Goal: Transaction & Acquisition: Purchase product/service

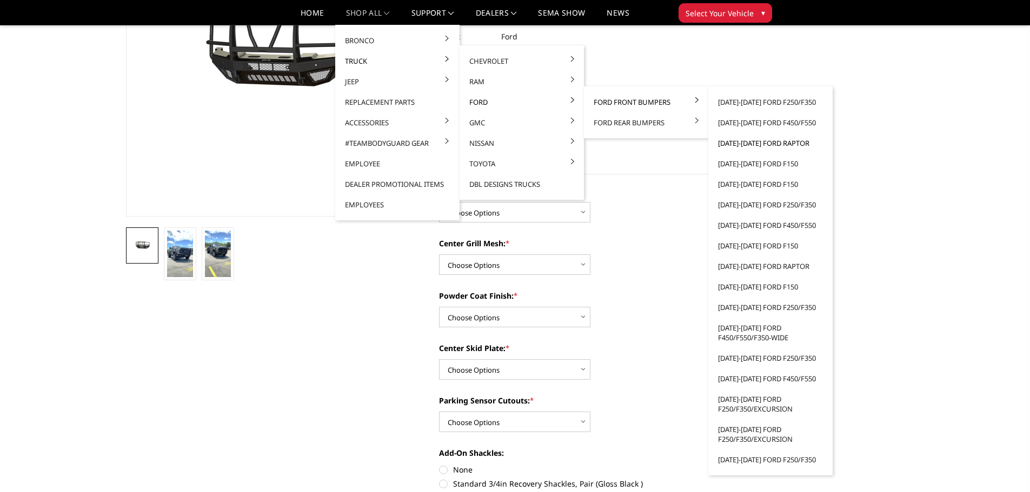
click at [756, 145] on link "[DATE]-[DATE] Ford Raptor" at bounding box center [770, 143] width 116 height 21
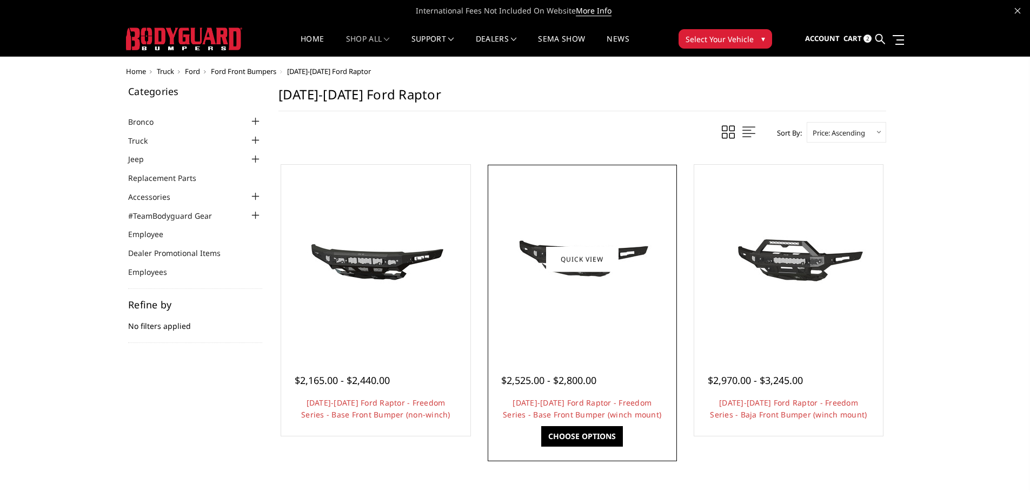
click at [593, 284] on img at bounding box center [582, 259] width 173 height 81
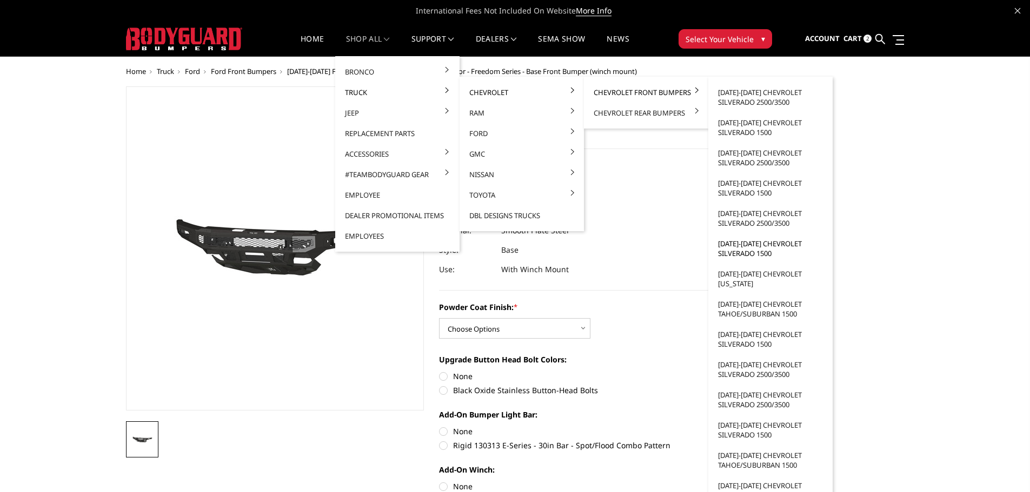
click at [747, 253] on link "[DATE]-[DATE] Chevrolet Silverado 1500" at bounding box center [770, 249] width 116 height 30
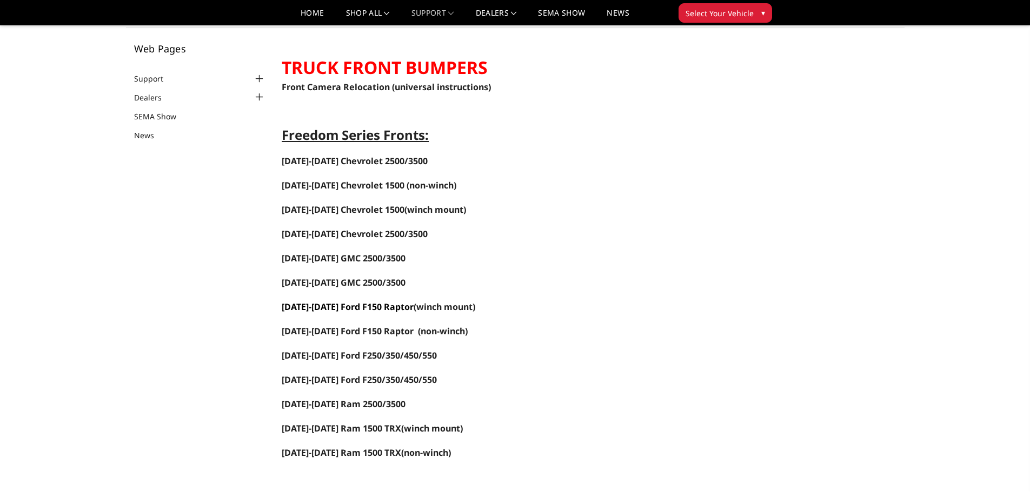
click at [332, 310] on link "2021-2025 Ford F150 Raptor" at bounding box center [348, 307] width 132 height 12
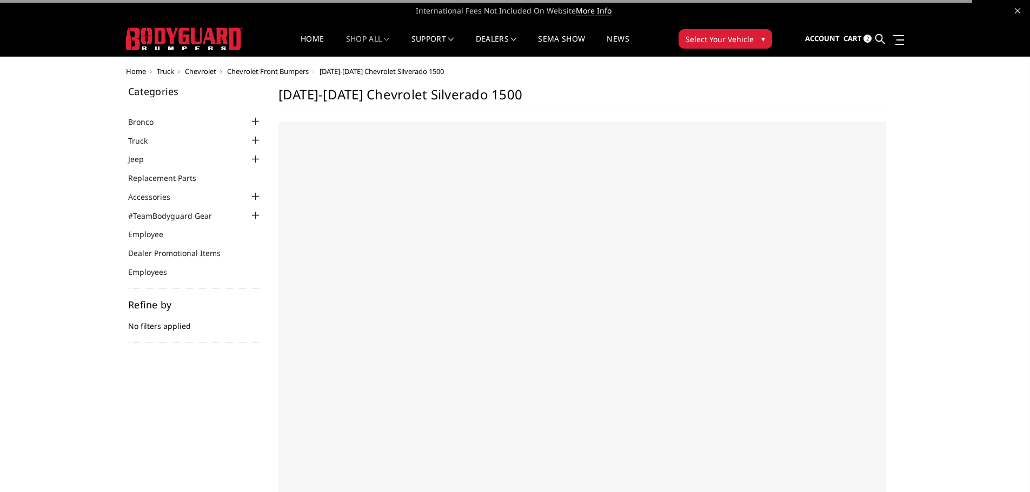
select select "US"
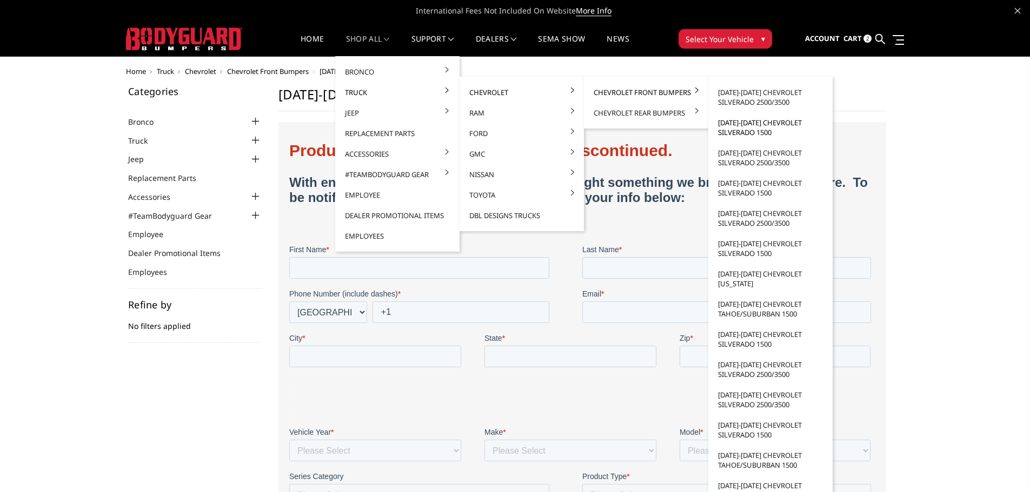
click at [746, 130] on link "[DATE]-[DATE] Chevrolet Silverado 1500" at bounding box center [770, 127] width 116 height 30
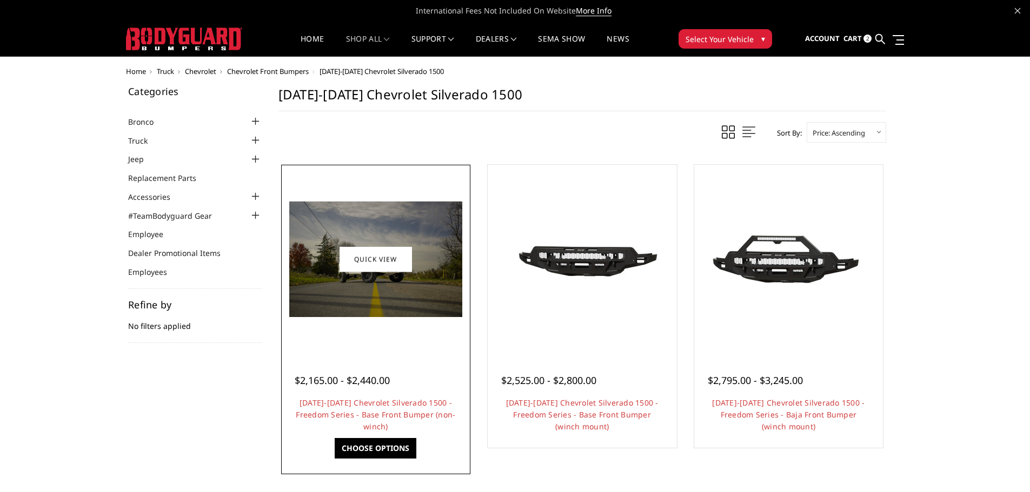
click at [363, 288] on img at bounding box center [375, 260] width 173 height 116
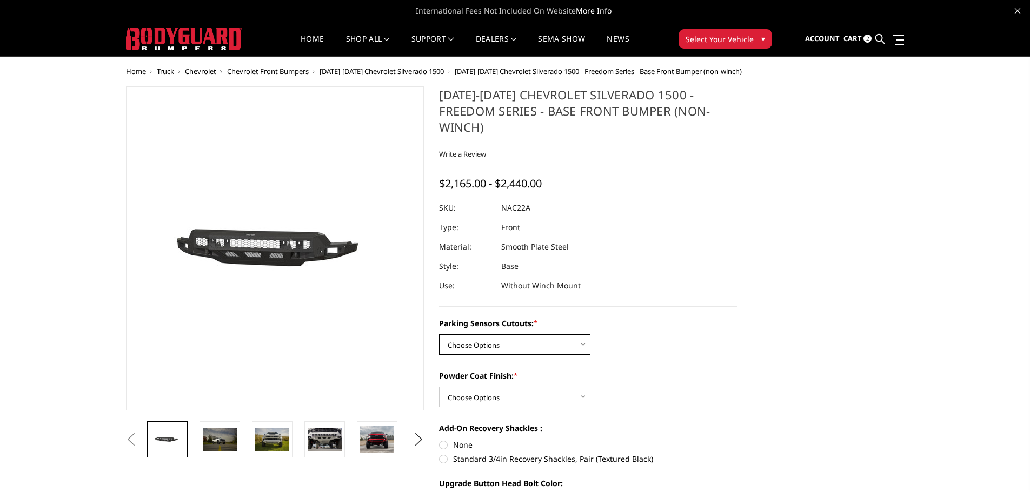
click at [515, 335] on select "Choose Options Yes - I have parking sensors No - I do NOT have parking sensors" at bounding box center [514, 345] width 151 height 21
select select "4362"
click at [439, 335] on select "Choose Options Yes - I have parking sensors No - I do NOT have parking sensors" at bounding box center [514, 345] width 151 height 21
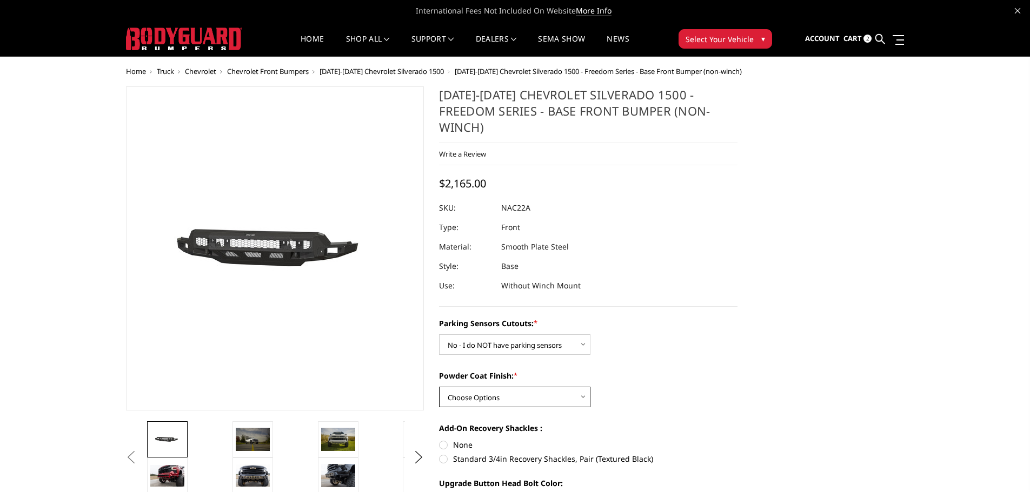
click at [508, 387] on select "Choose Options Bare Metal Textured Black Powder Coat" at bounding box center [514, 397] width 151 height 21
select select "4371"
click at [439, 387] on select "Choose Options Bare Metal Textured Black Powder Coat" at bounding box center [514, 397] width 151 height 21
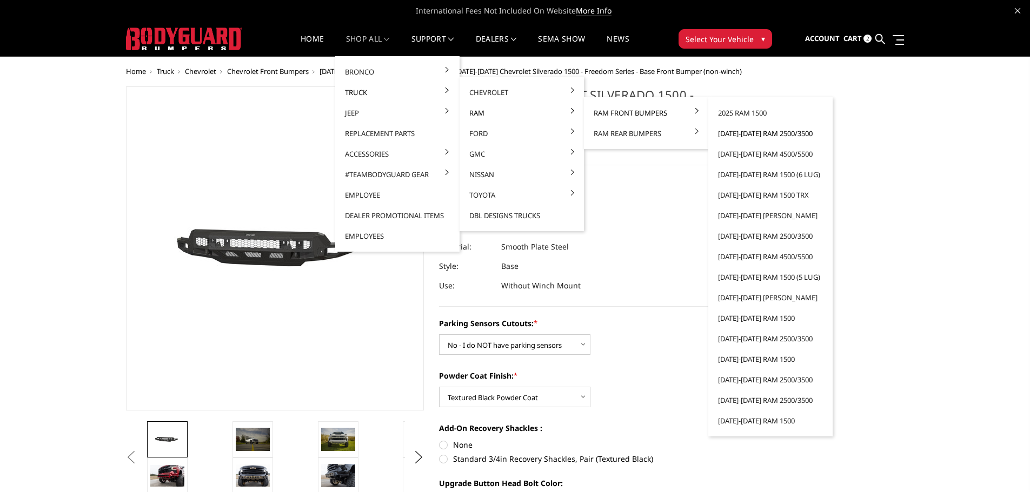
click at [741, 133] on link "[DATE]-[DATE] Ram 2500/3500" at bounding box center [770, 133] width 116 height 21
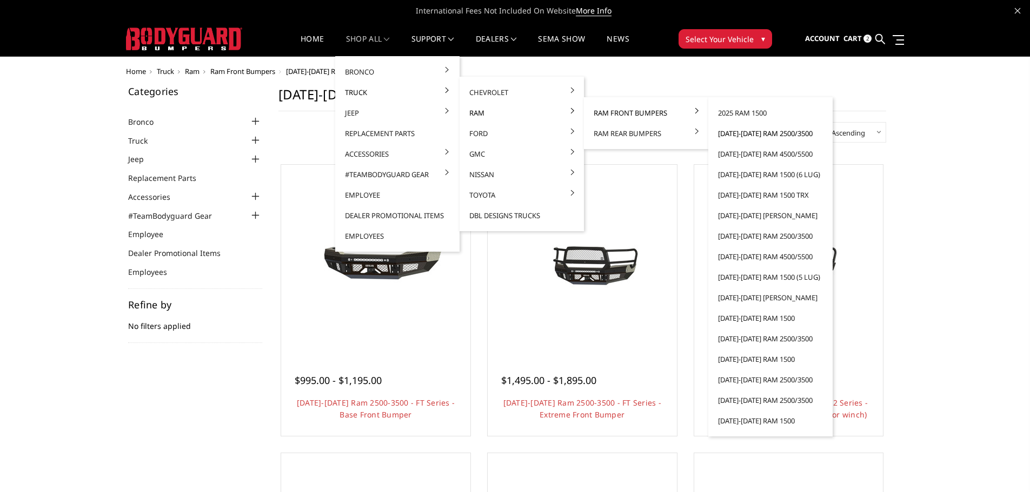
click at [749, 137] on link "[DATE]-[DATE] Ram 2500/3500" at bounding box center [770, 133] width 116 height 21
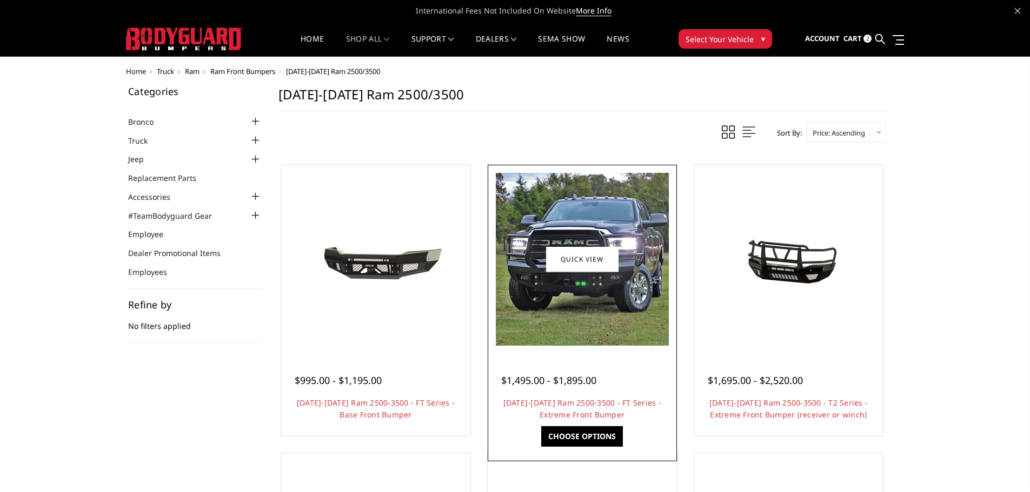
click at [568, 310] on img at bounding box center [582, 259] width 173 height 173
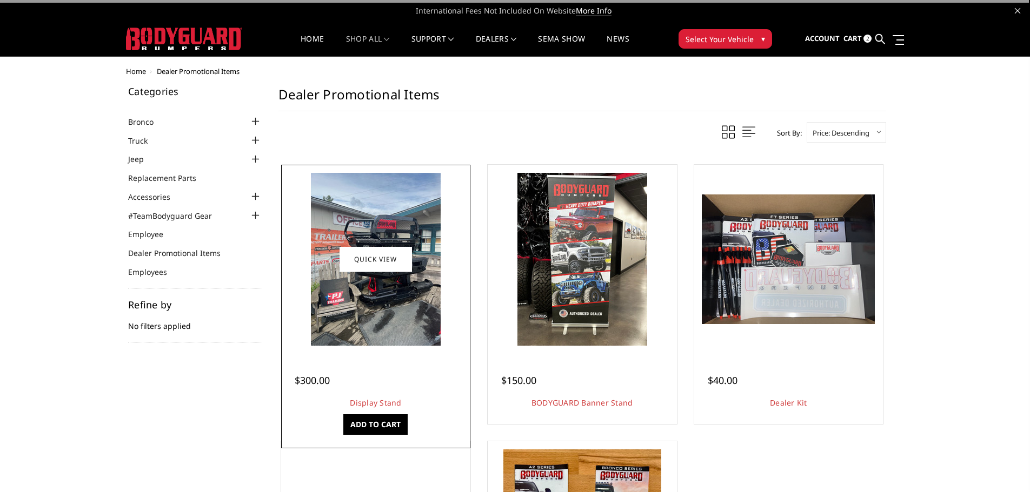
drag, startPoint x: 0, startPoint y: 0, endPoint x: 368, endPoint y: 214, distance: 425.6
click at [368, 214] on img at bounding box center [376, 259] width 130 height 173
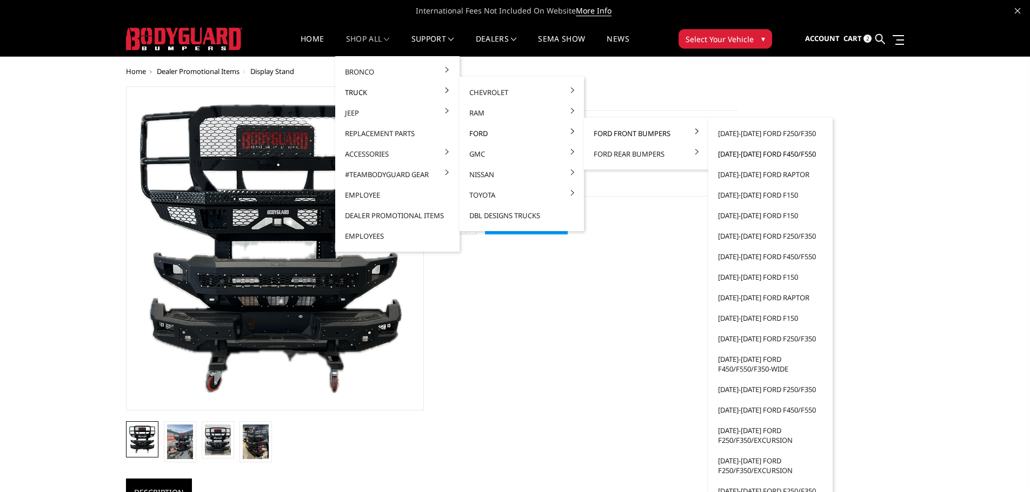
click at [774, 156] on link "[DATE]-[DATE] Ford F450/F550" at bounding box center [770, 154] width 116 height 21
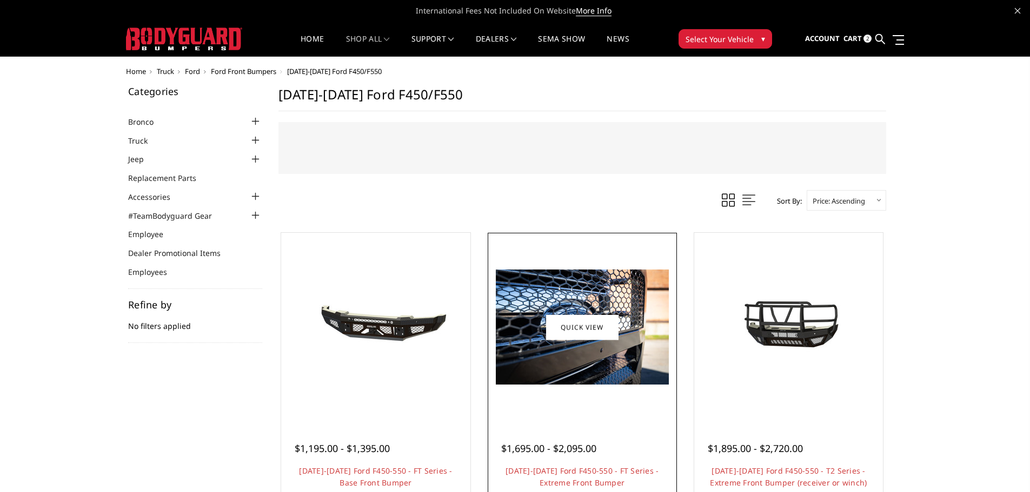
click at [596, 364] on img at bounding box center [582, 327] width 173 height 115
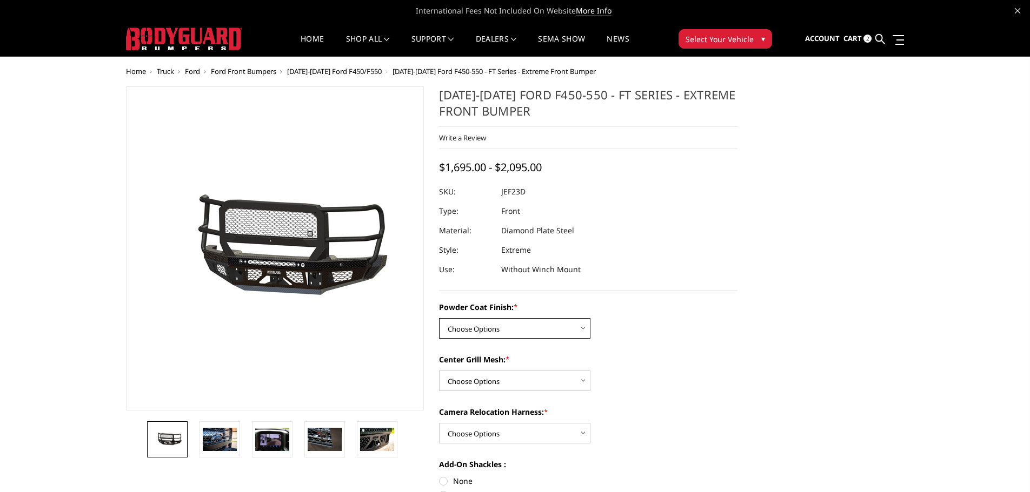
click at [558, 327] on select "Choose Options Bare Metal Gloss Black Powder Coat Textured Black Powder Coat" at bounding box center [514, 328] width 151 height 21
select select "3271"
click at [439, 318] on select "Choose Options Bare Metal Gloss Black Powder Coat Textured Black Powder Coat" at bounding box center [514, 328] width 151 height 21
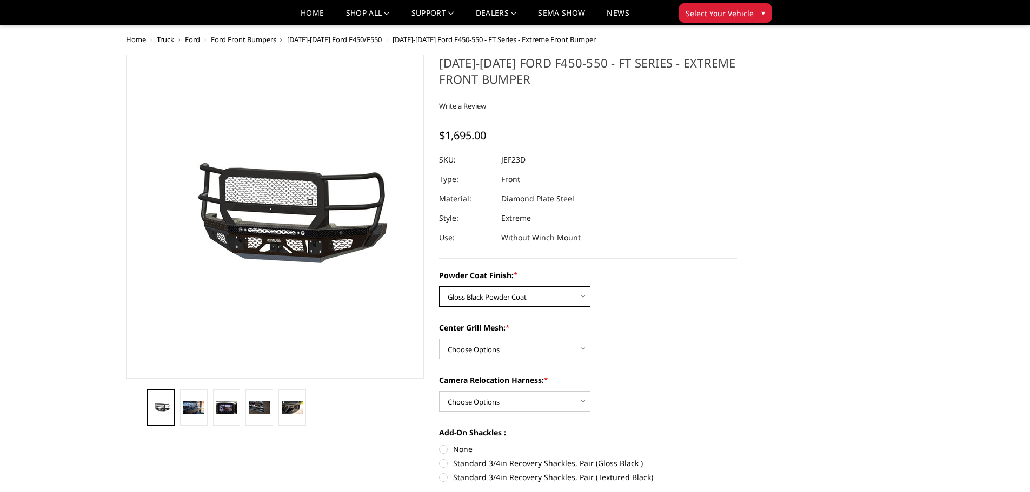
scroll to position [108, 0]
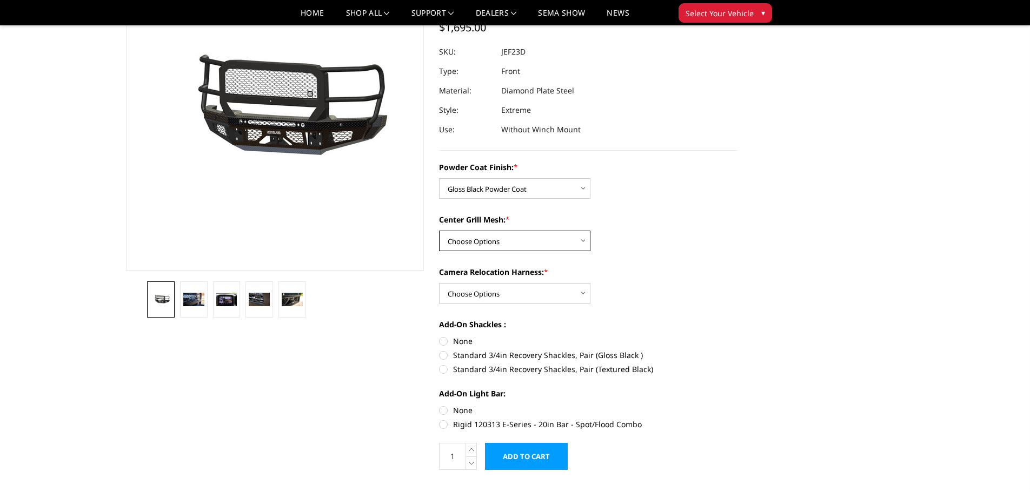
click at [539, 249] on select "Choose Options WITH Expanded Metal in Center Grill WITHOUT Expanded Metal in Ce…" at bounding box center [514, 241] width 151 height 21
select select "3273"
click at [439, 231] on select "Choose Options WITH Expanded Metal in Center Grill WITHOUT Expanded Metal in Ce…" at bounding box center [514, 241] width 151 height 21
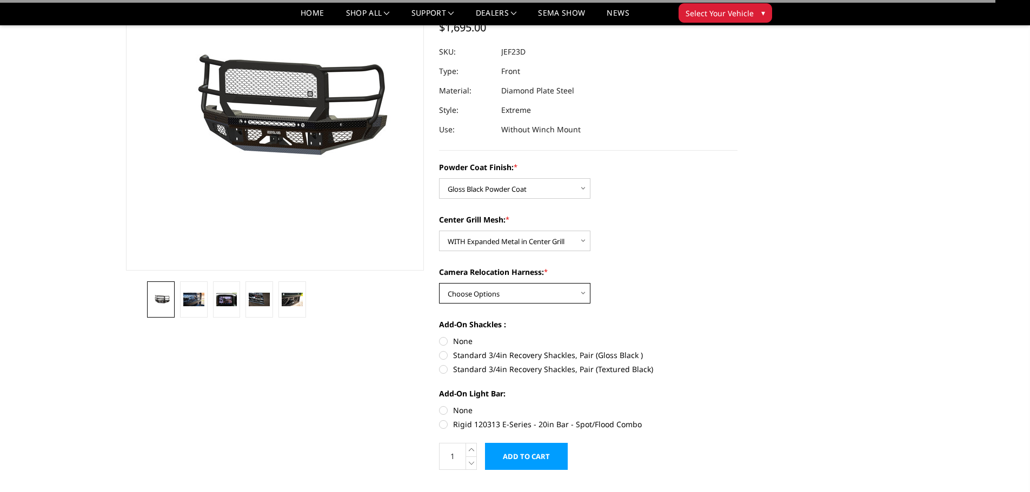
click at [525, 293] on select "Choose Options WITH Camera Relocation Harness WITHOUT Camera Relocation Harness" at bounding box center [514, 293] width 151 height 21
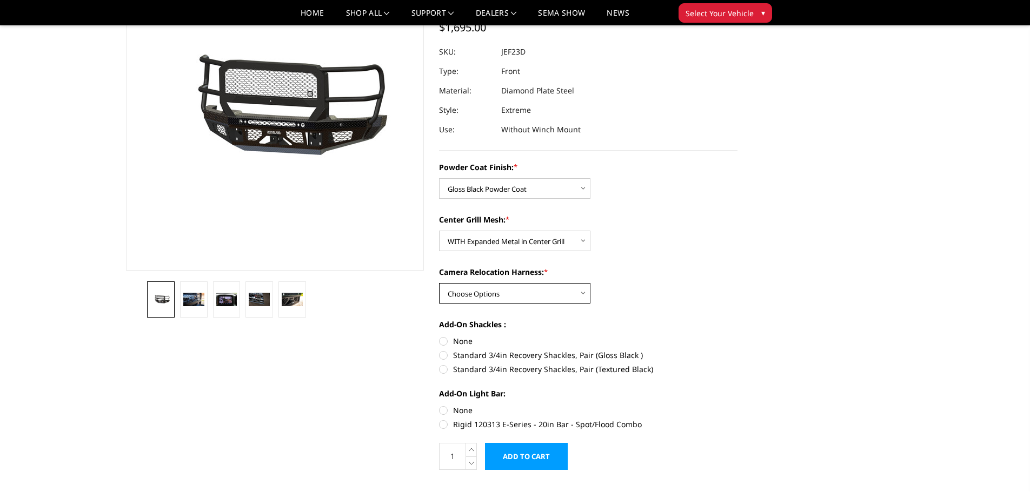
select select "3276"
click at [439, 283] on select "Choose Options WITH Camera Relocation Harness WITHOUT Camera Relocation Harness" at bounding box center [514, 293] width 151 height 21
click at [442, 343] on label "None" at bounding box center [588, 341] width 298 height 11
click at [439, 336] on input "None" at bounding box center [439, 336] width 1 height 1
radio input "true"
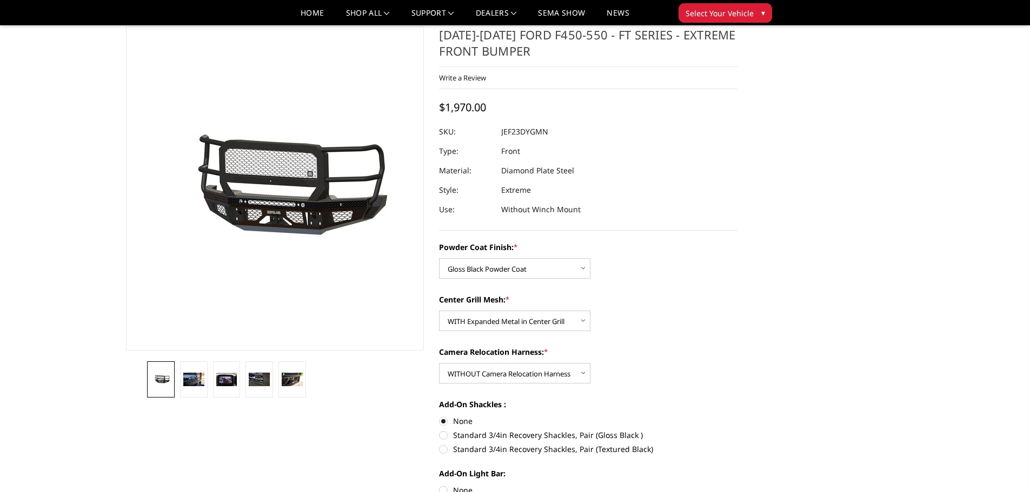
scroll to position [0, 0]
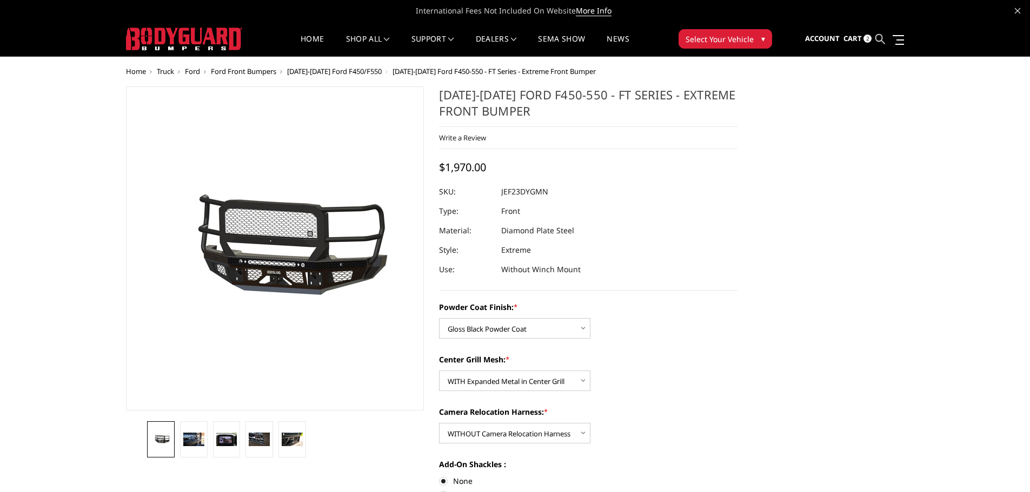
click at [877, 35] on icon at bounding box center [880, 39] width 10 height 10
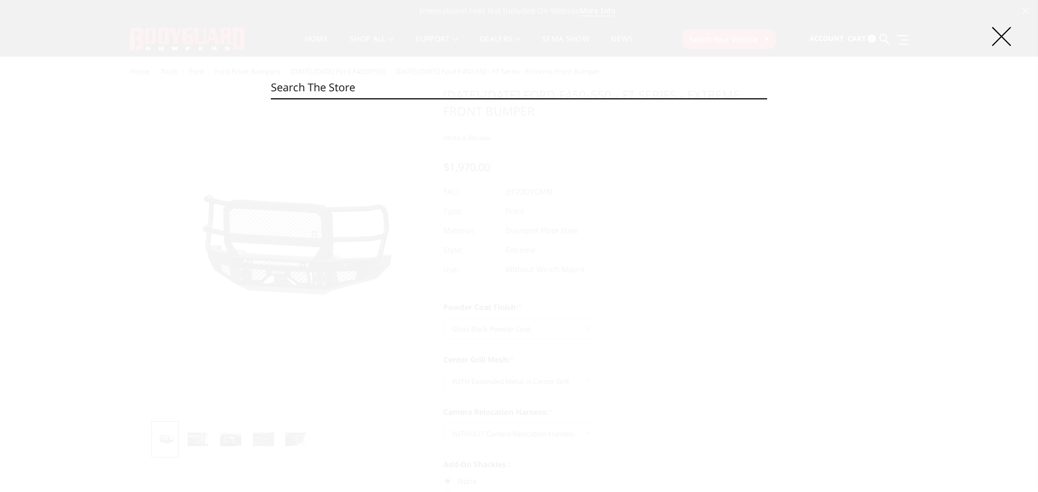
click at [368, 93] on input "Search" at bounding box center [519, 88] width 496 height 22
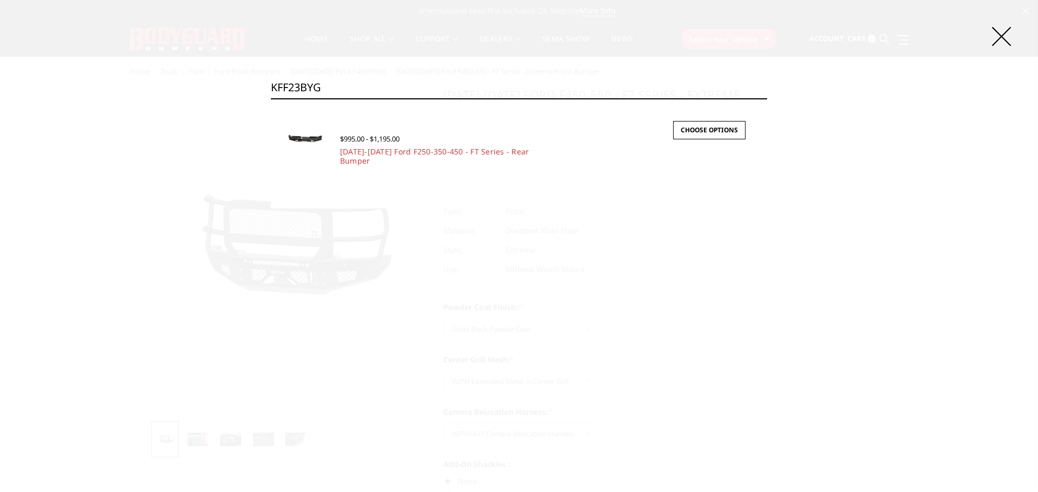
type input "KFF23BYG"
click at [1003, 34] on icon at bounding box center [1001, 36] width 19 height 19
